Goal: Transaction & Acquisition: Purchase product/service

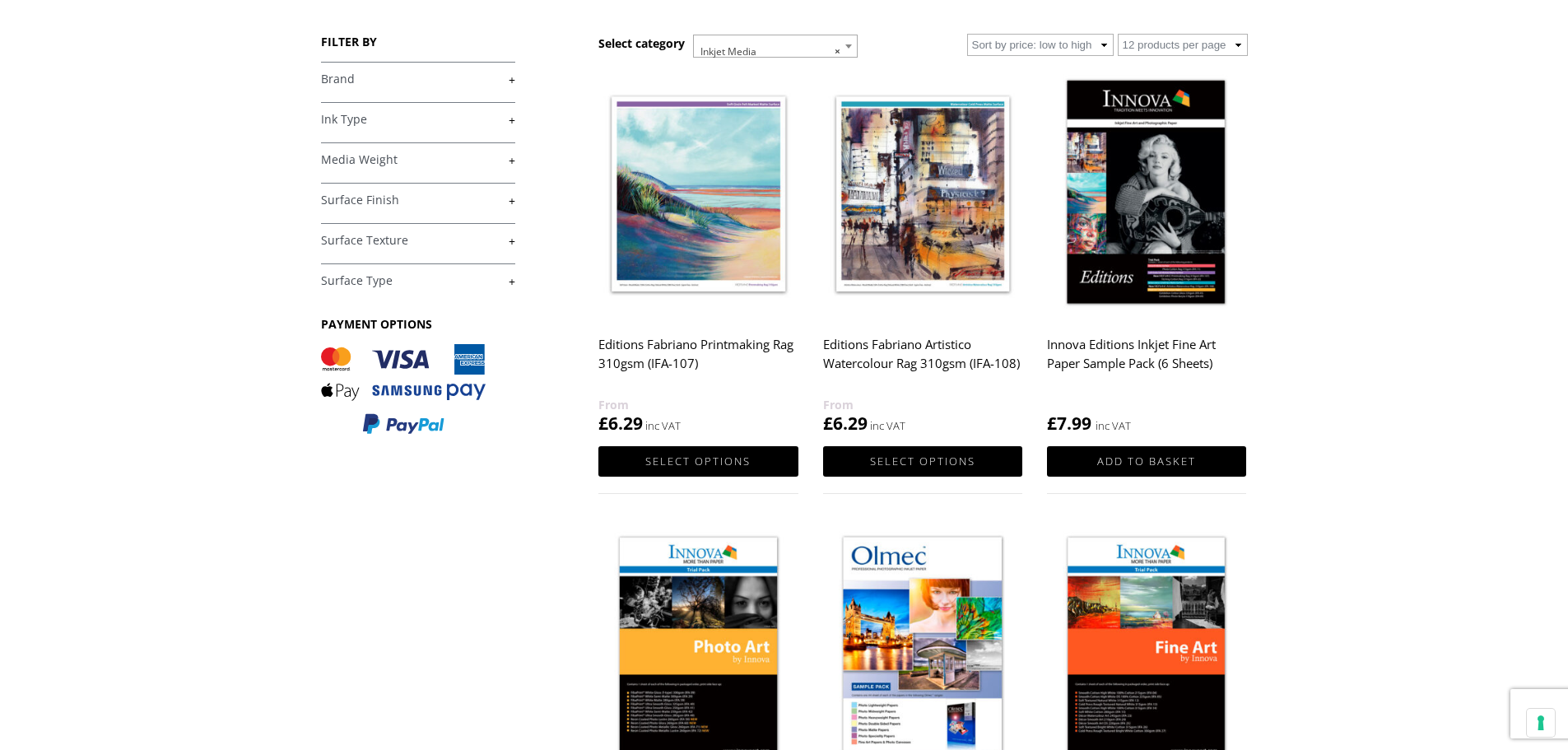
scroll to position [82, 0]
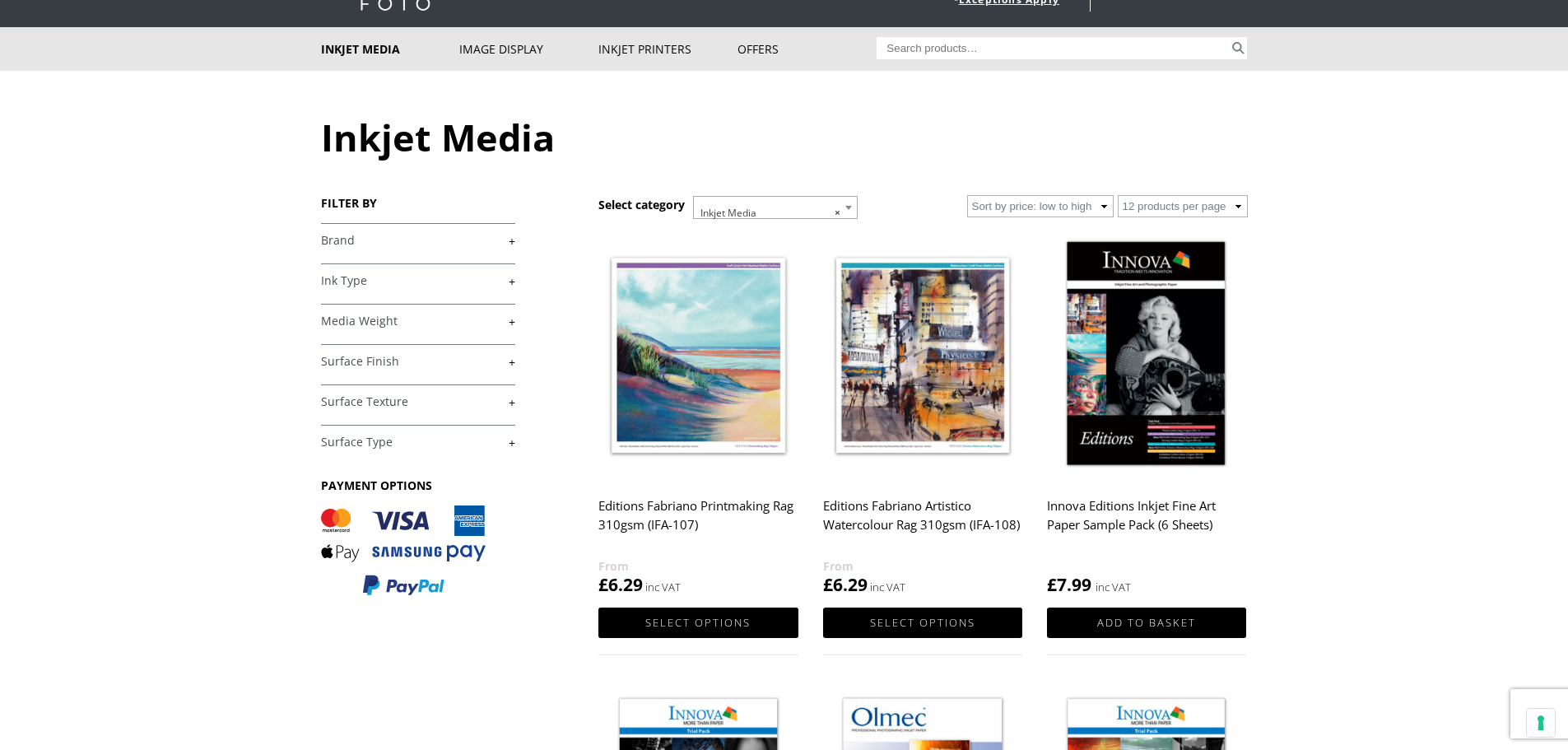
click at [390, 238] on link "+" at bounding box center [418, 241] width 194 height 15
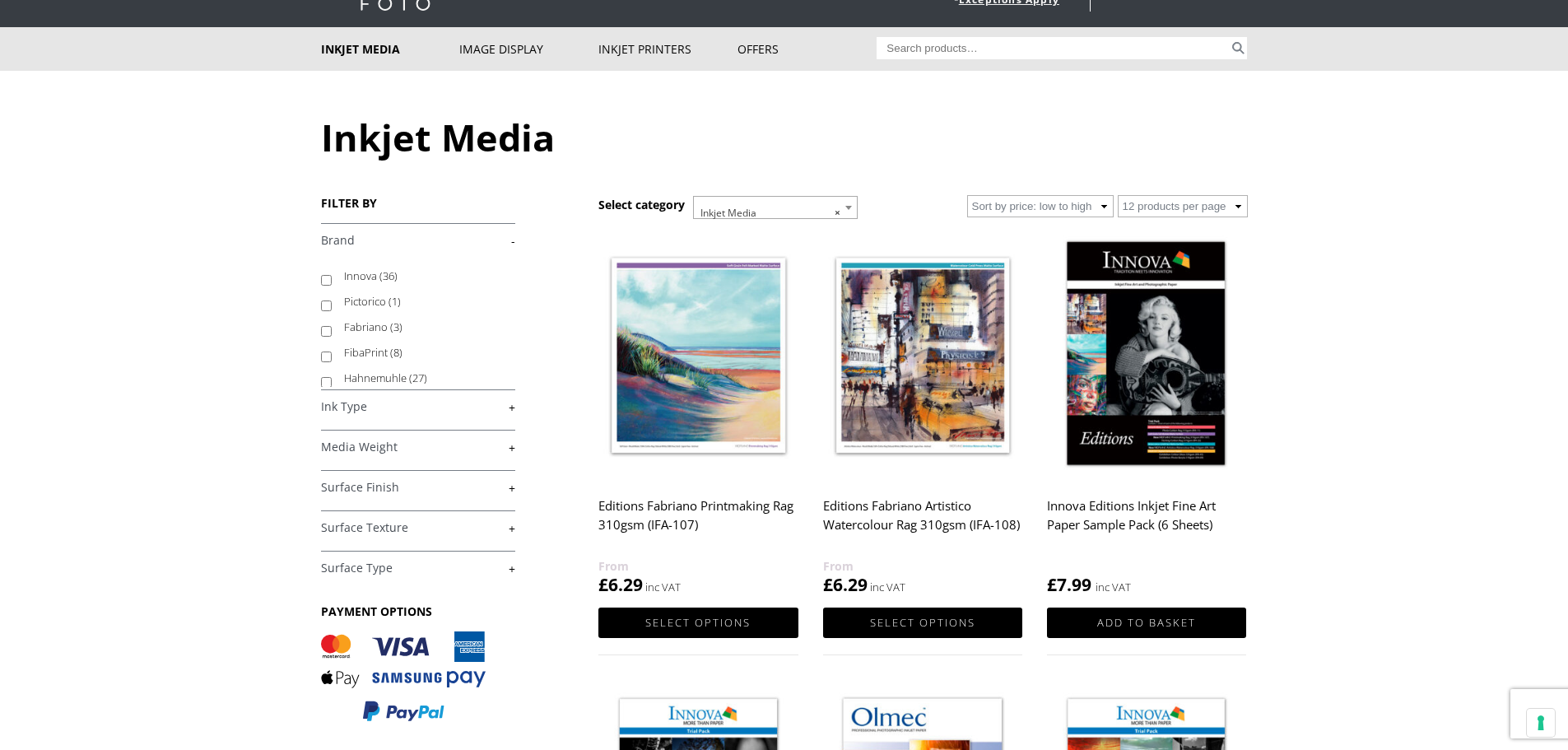
click at [328, 282] on input "Innova (36)" at bounding box center [326, 280] width 11 height 11
checkbox input "true"
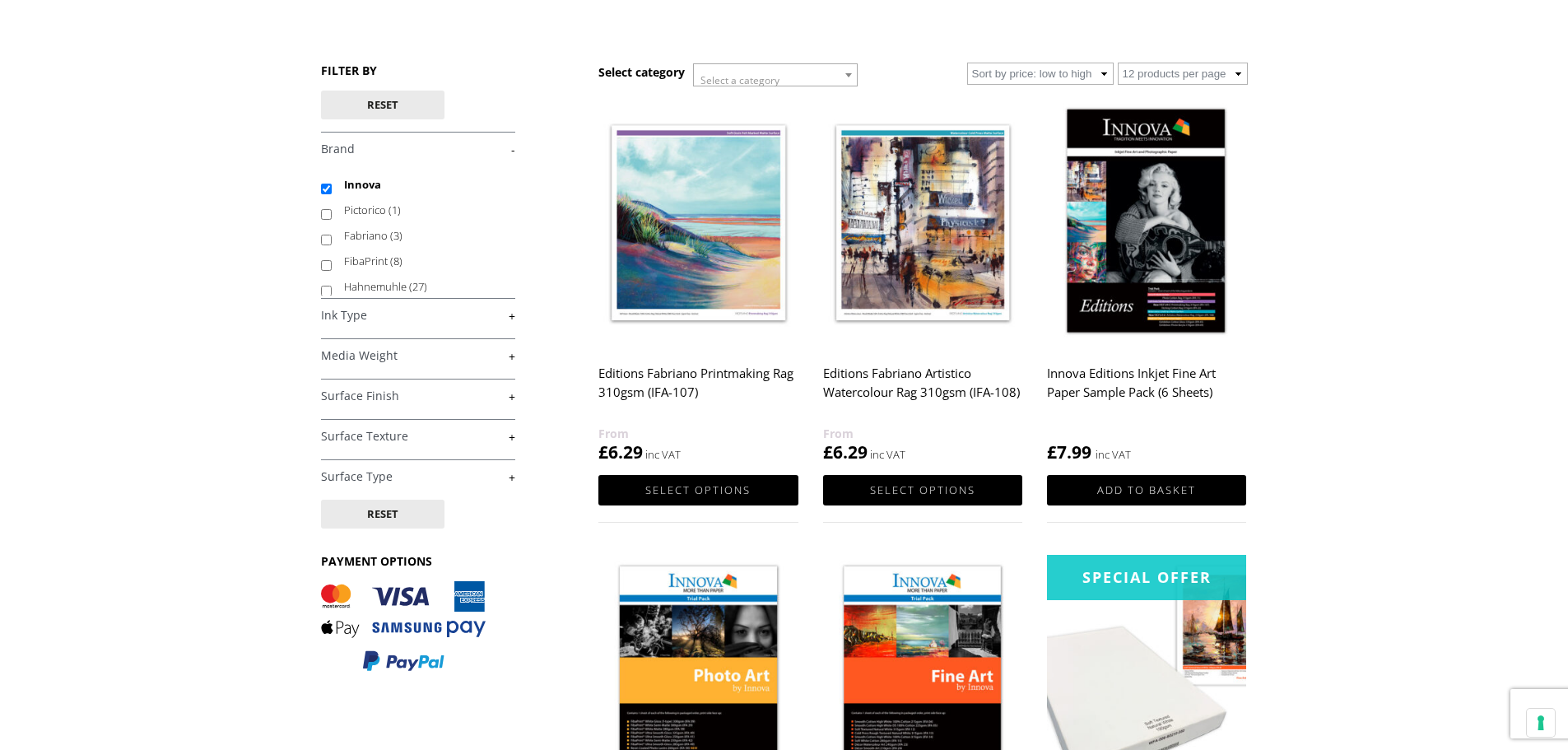
click at [510, 358] on link "+" at bounding box center [418, 356] width 194 height 15
click at [511, 356] on link "+" at bounding box center [418, 356] width 194 height 15
click at [512, 355] on link "+" at bounding box center [418, 356] width 194 height 15
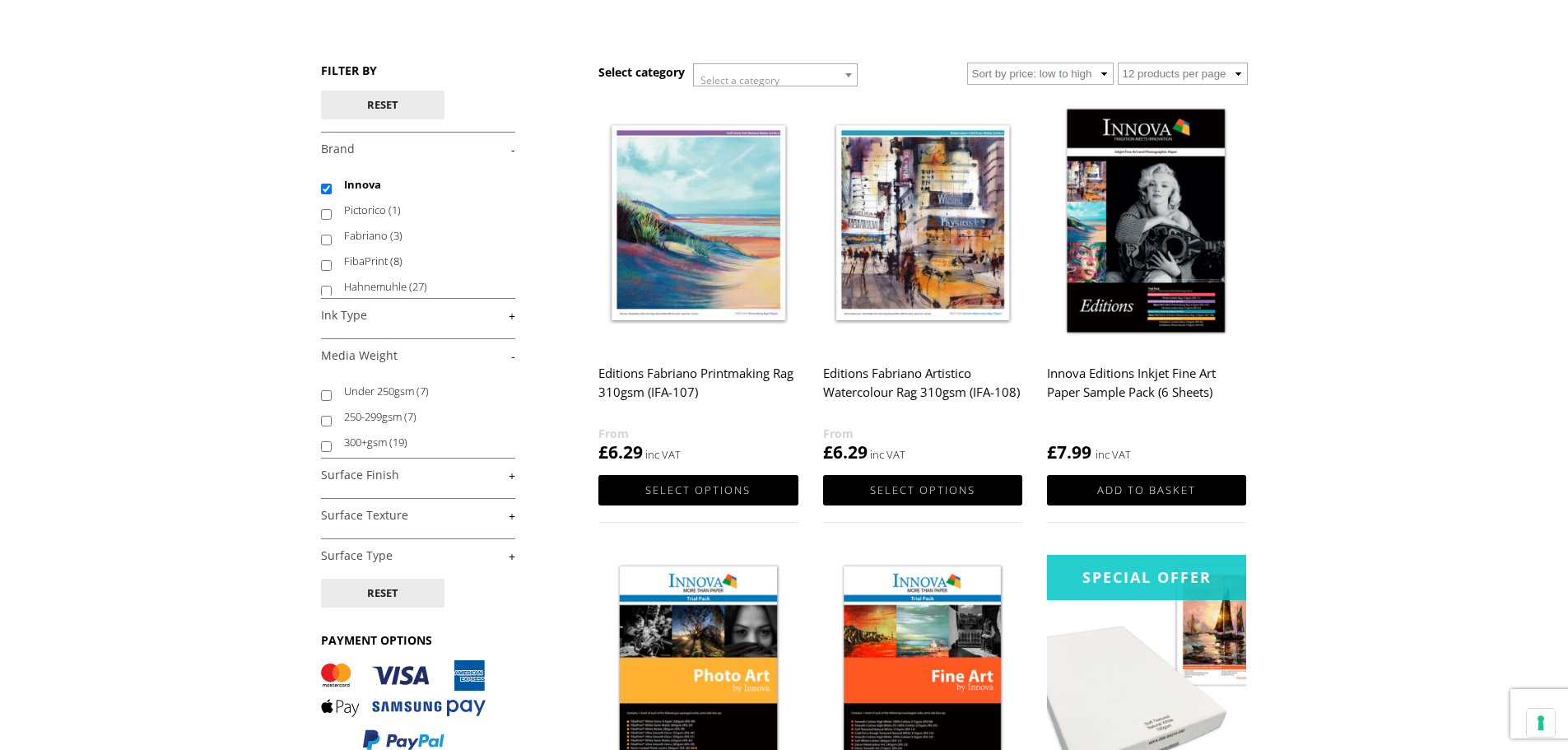
click at [330, 447] on input "300+gsm (19)" at bounding box center [326, 446] width 11 height 11
checkbox input "true"
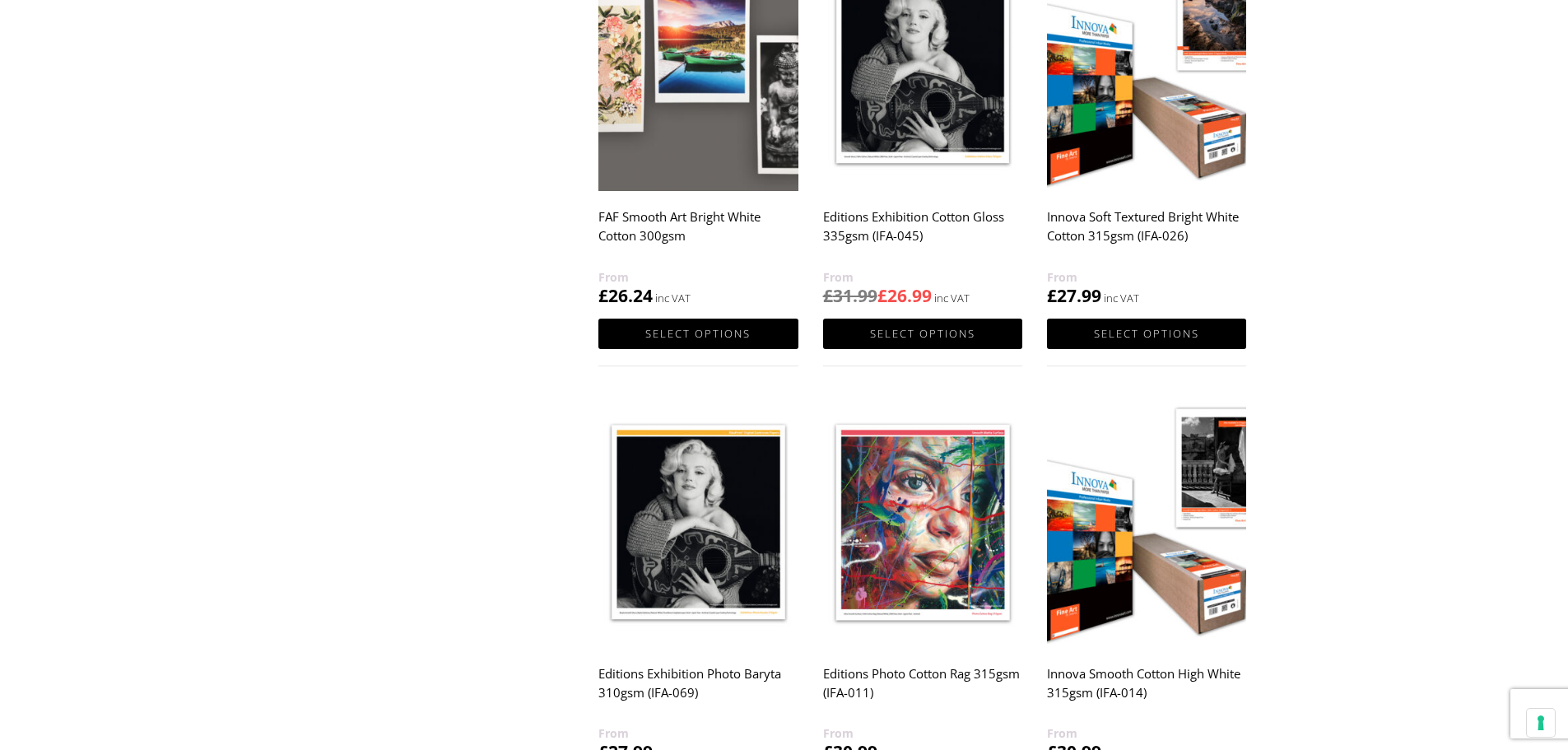
scroll to position [1400, 0]
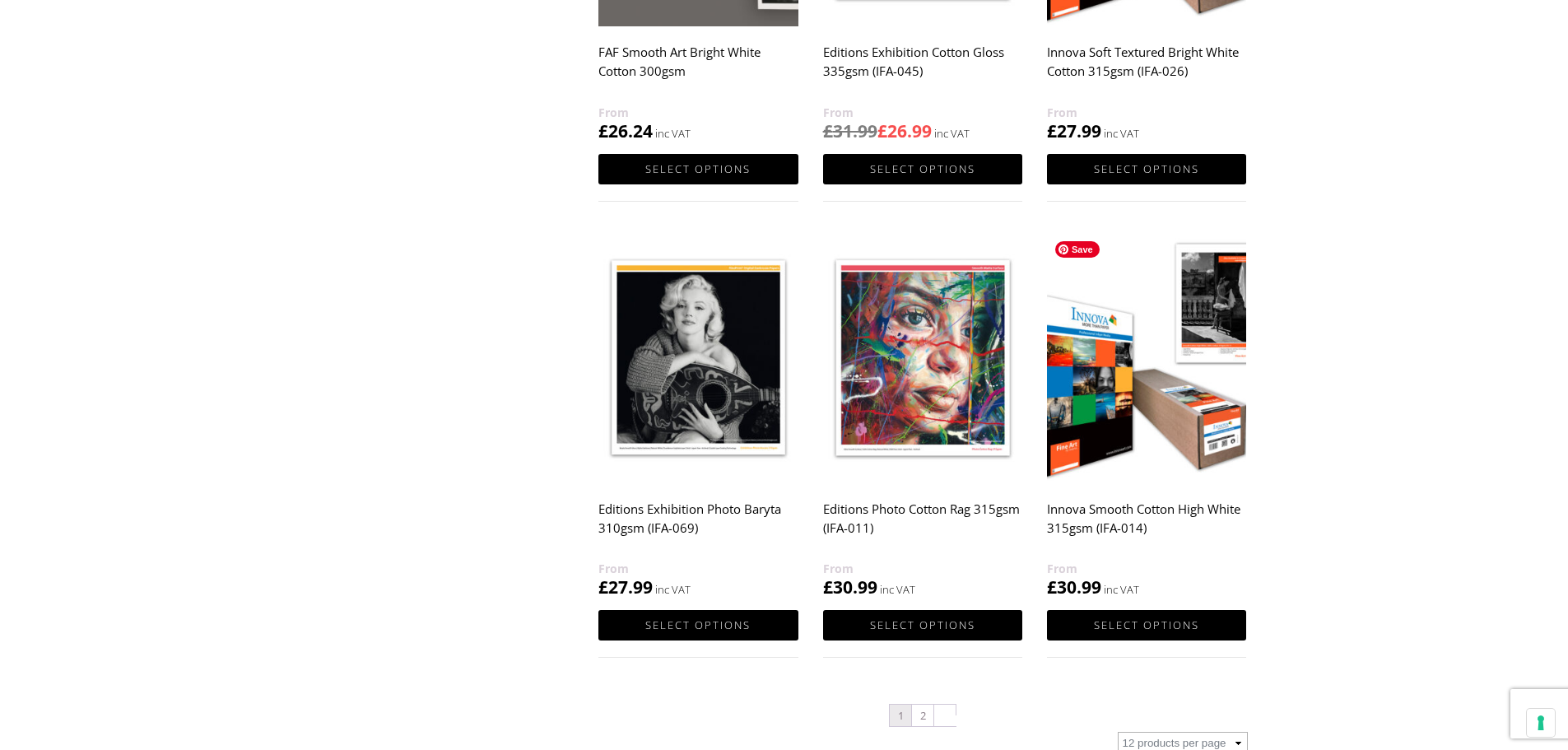
click at [1111, 414] on img at bounding box center [1146, 358] width 199 height 250
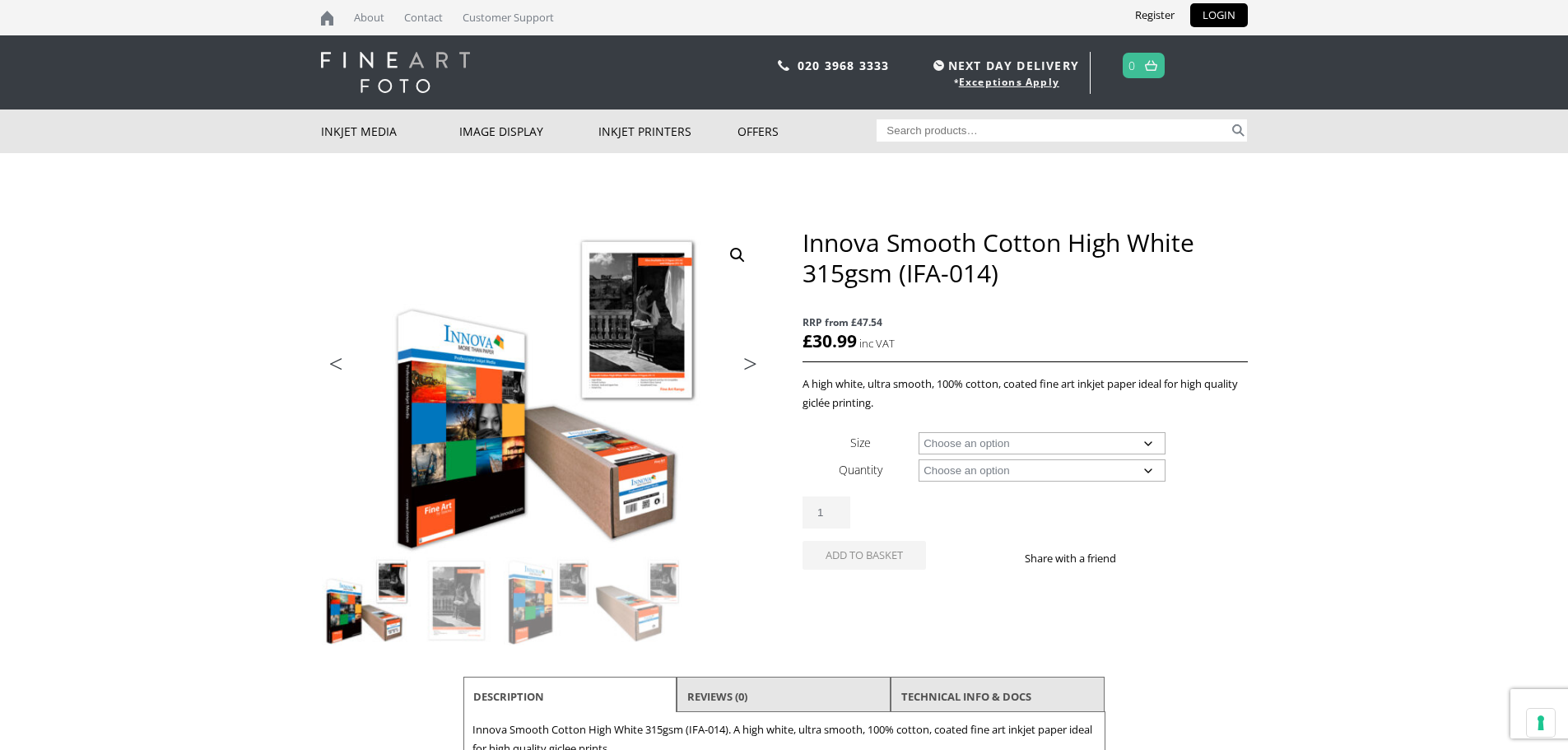
click at [1146, 443] on select "Choose an option A4 Sheet A3 Sheet A3+ Sheet A2 Sheet 17" Wide Roll 24" Wide Ro…" at bounding box center [1042, 443] width 247 height 22
click at [919, 433] on select "Choose an option A4 Sheet A3 Sheet A3+ Sheet A2 Sheet 17" Wide Roll 24" Wide Ro…" at bounding box center [1042, 443] width 247 height 22
select select "a4-sheet"
click at [1221, 525] on div "Innova Smooth Cotton High White 315gsm (IFA-014) quantity 1" at bounding box center [1025, 512] width 445 height 32
click at [1225, 521] on div "Innova Smooth Cotton High White 315gsm (IFA-014) quantity 1" at bounding box center [1025, 512] width 445 height 32
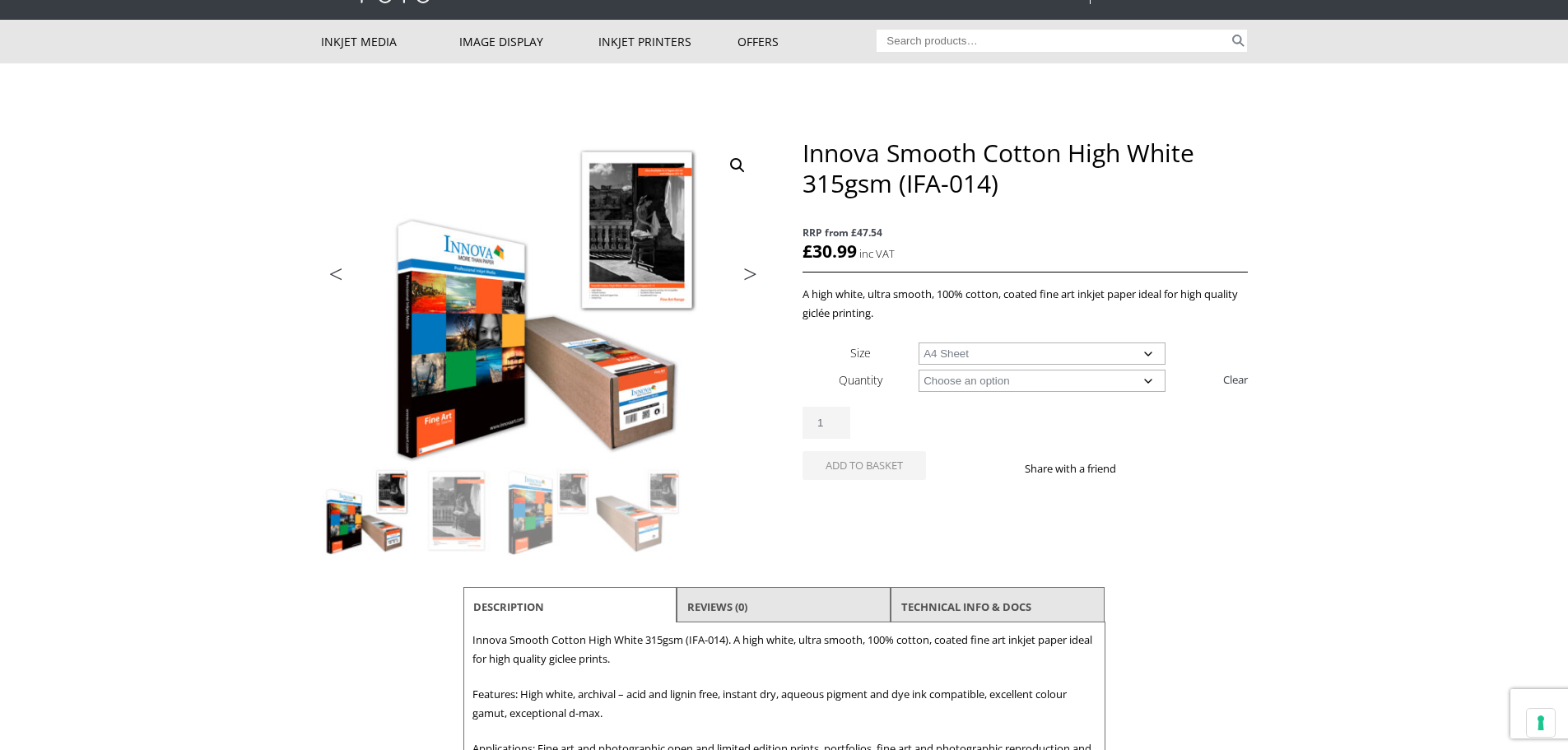
scroll to position [82, 0]
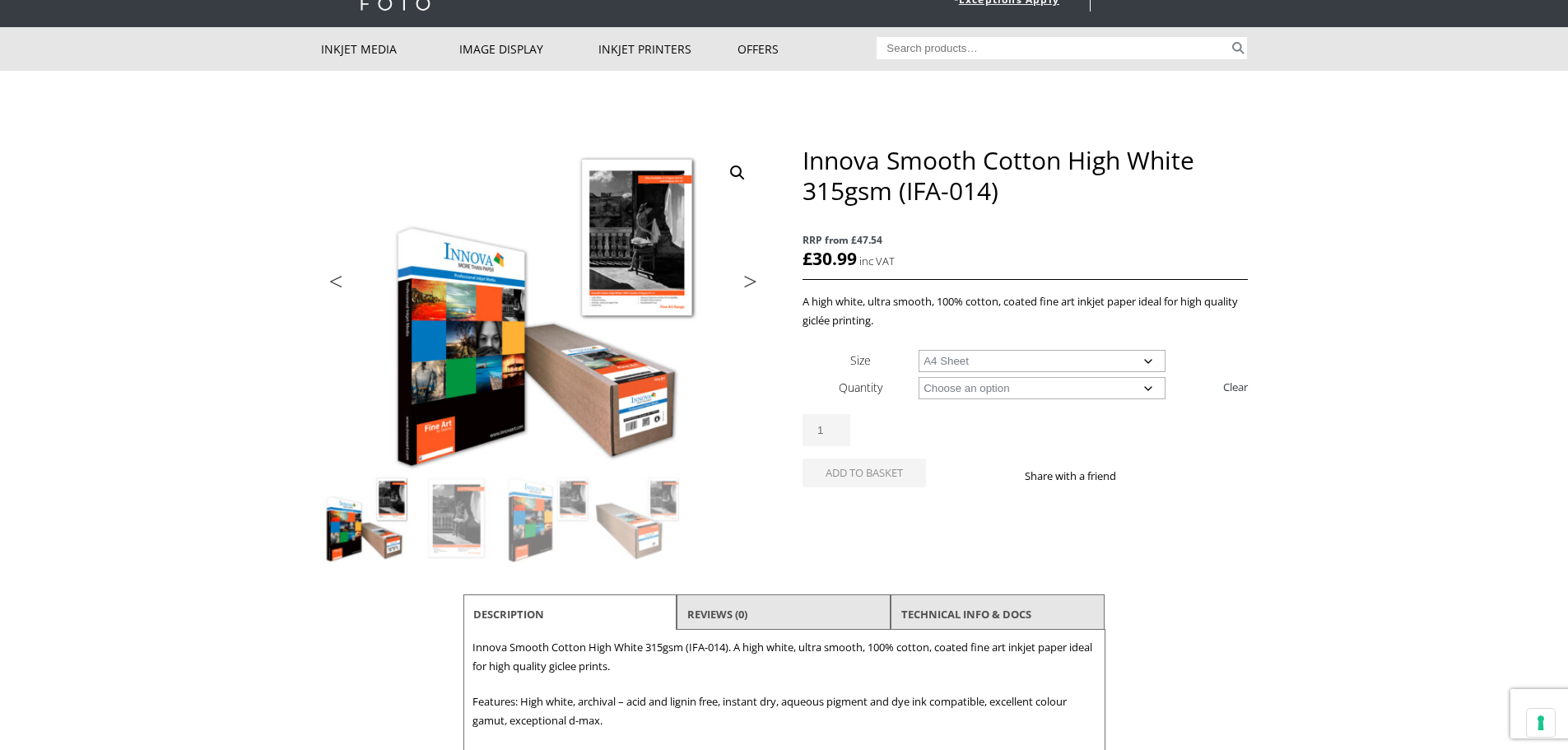
click at [1133, 387] on select "Choose an option 25 Sheets" at bounding box center [1042, 388] width 247 height 22
select select "25-sheets"
click at [919, 377] on select "Choose an option 25 Sheets" at bounding box center [1042, 388] width 247 height 22
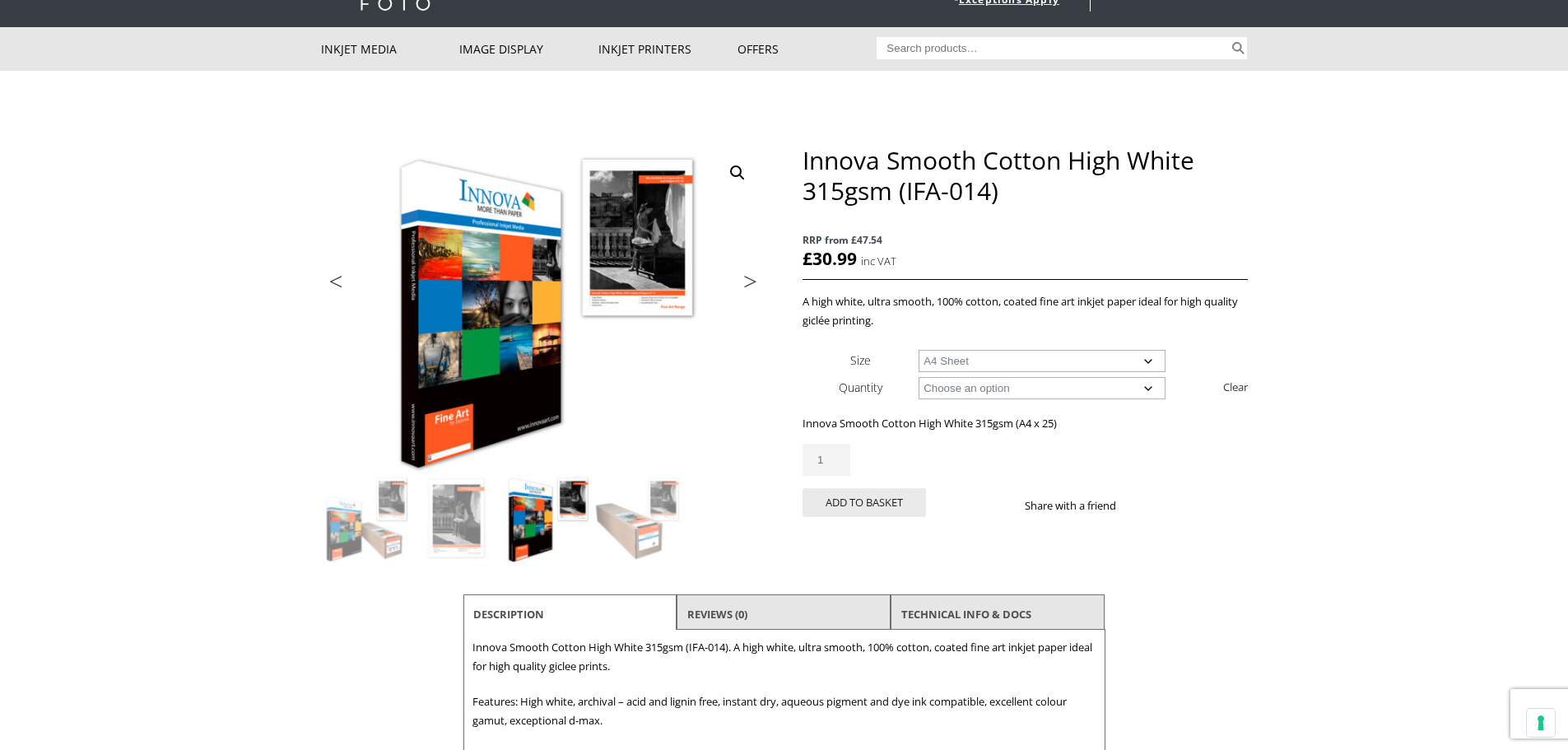
click at [1102, 362] on select "Choose an option A4 Sheet A3 Sheet A3+ Sheet A2 Sheet" at bounding box center [1042, 361] width 247 height 22
click at [919, 350] on select "Choose an option A4 Sheet A3 Sheet A3+ Sheet A2 Sheet" at bounding box center [1042, 361] width 247 height 22
click at [1160, 445] on div "Innova Smooth Cotton High White 315gsm (IFA-014) quantity 1" at bounding box center [1025, 460] width 445 height 32
click at [1071, 364] on select "Choose an option A4 Sheet A3 Sheet A3+ Sheet A2 Sheet" at bounding box center [1042, 361] width 247 height 22
select select "a2-sheet"
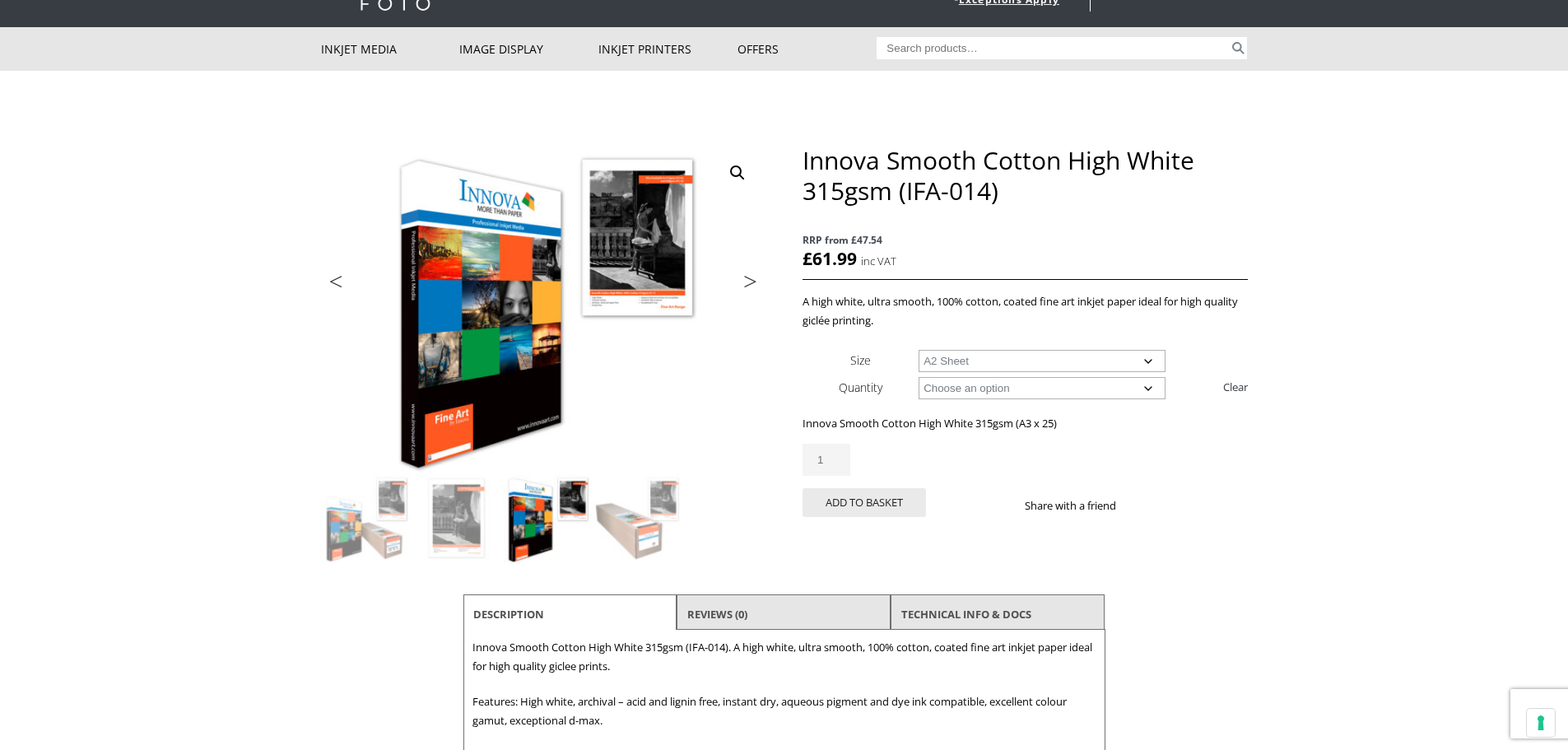
click at [919, 350] on select "Choose an option A4 Sheet A3 Sheet A3+ Sheet A2 Sheet" at bounding box center [1042, 361] width 247 height 22
